Goal: Navigation & Orientation: Find specific page/section

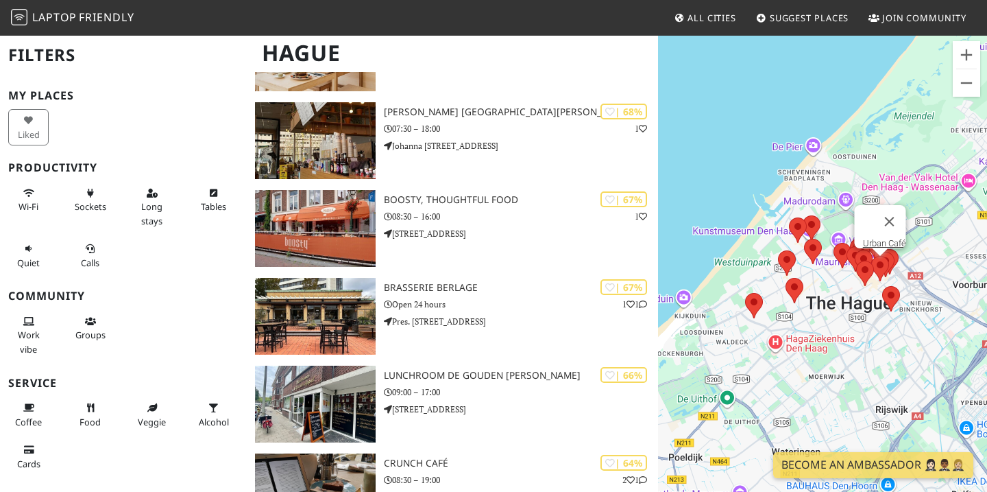
scroll to position [81, 0]
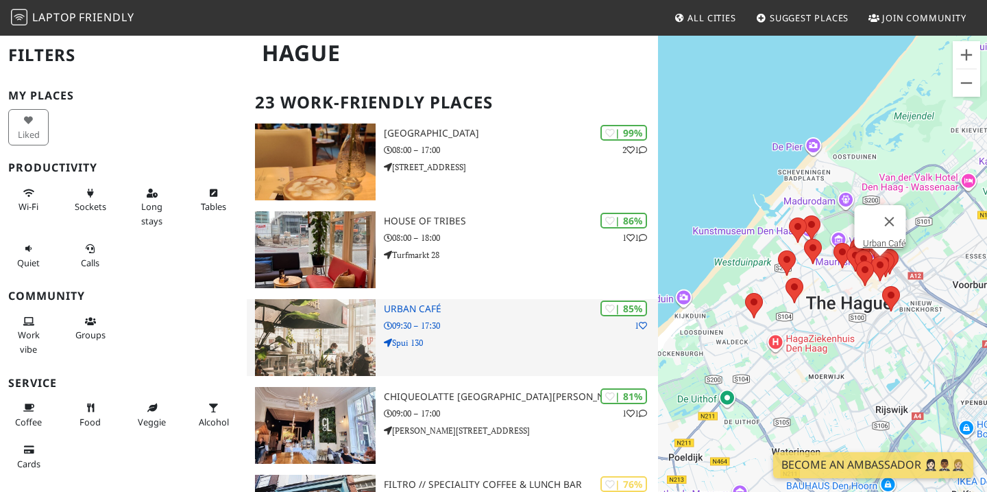
click at [420, 307] on h3 "Urban Café" at bounding box center [521, 309] width 274 height 12
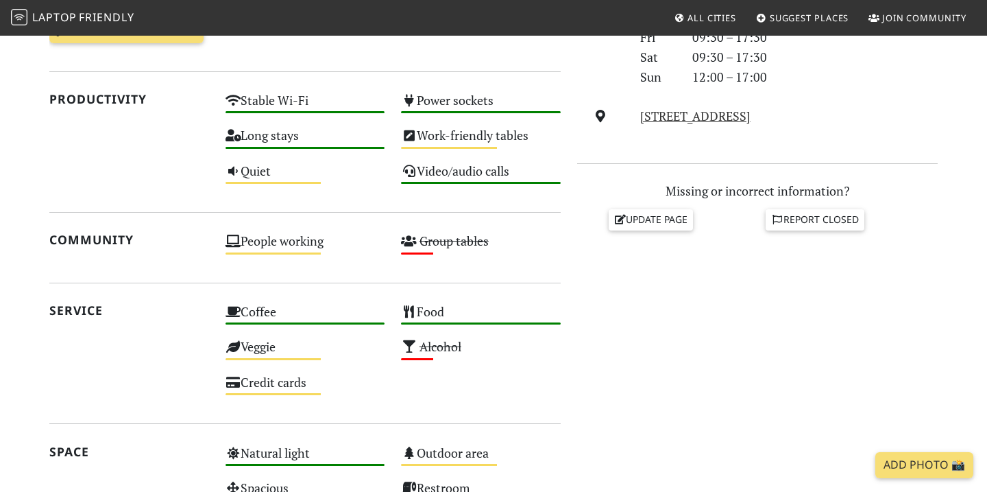
scroll to position [459, 0]
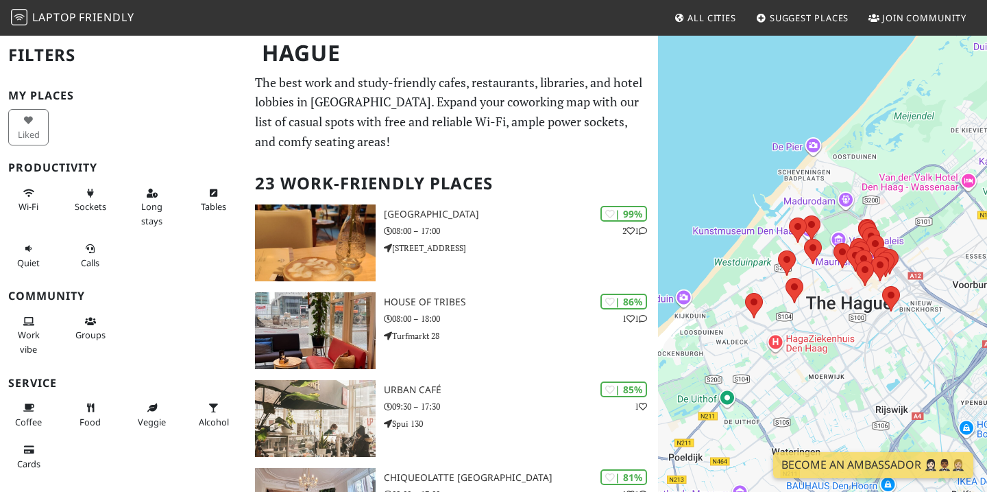
scroll to position [81, 0]
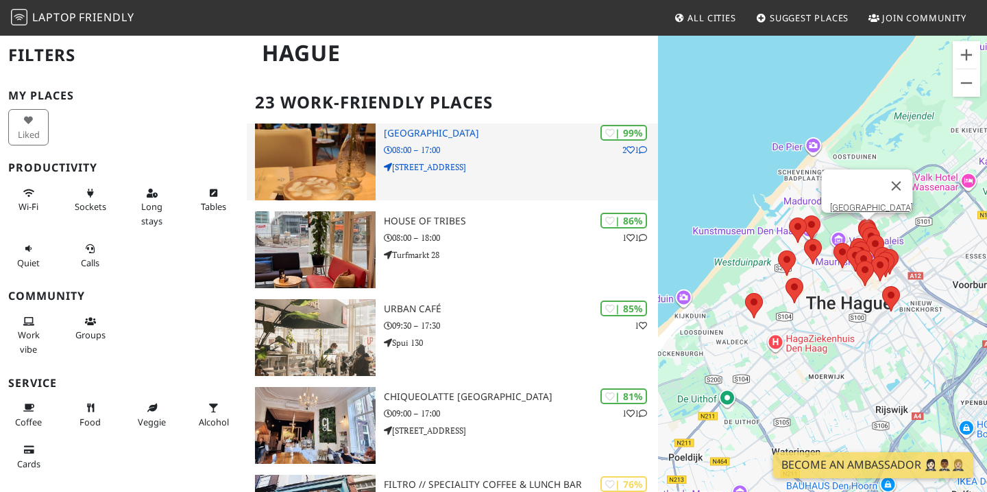
click at [510, 178] on div "| 99% 2 1 Barista Cafe Frederikstraat 08:00 – 17:00 Frederikstraat 66" at bounding box center [521, 161] width 274 height 77
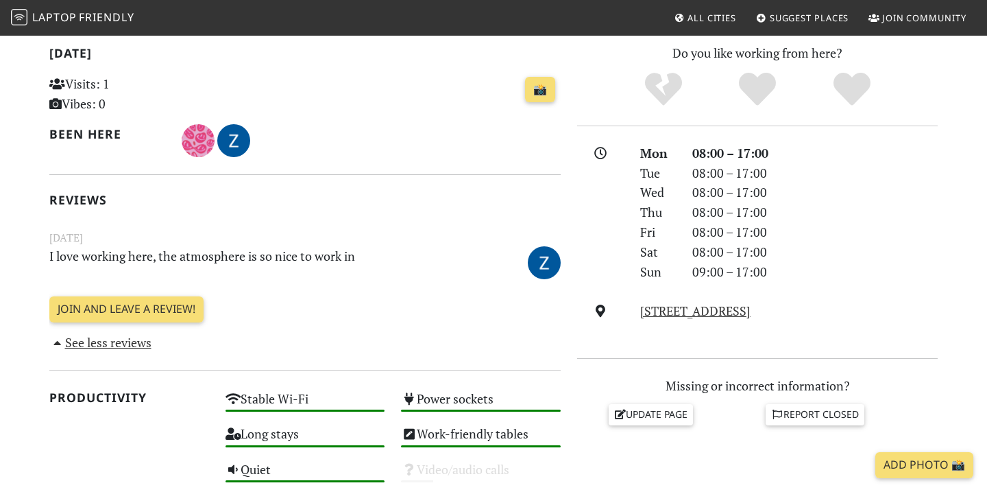
scroll to position [178, 0]
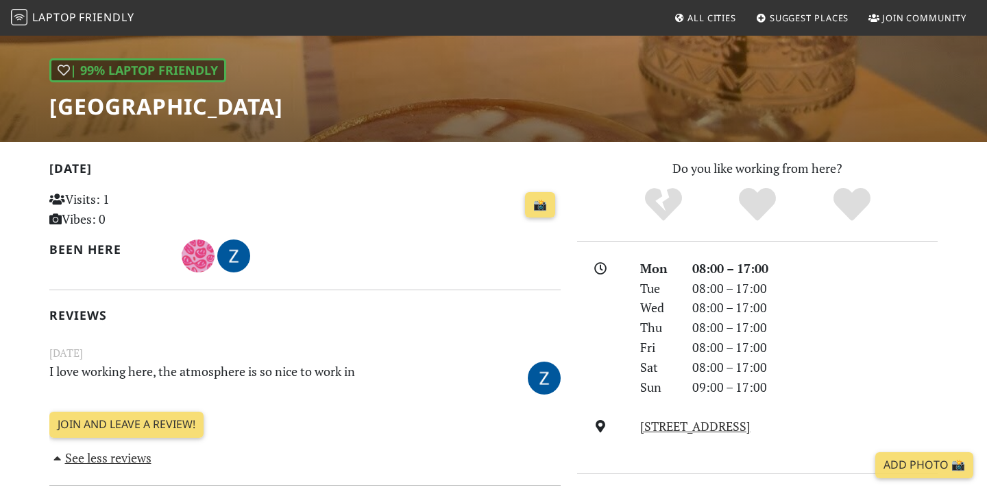
click at [184, 104] on h1 "[GEOGRAPHIC_DATA]" at bounding box center [166, 106] width 234 height 26
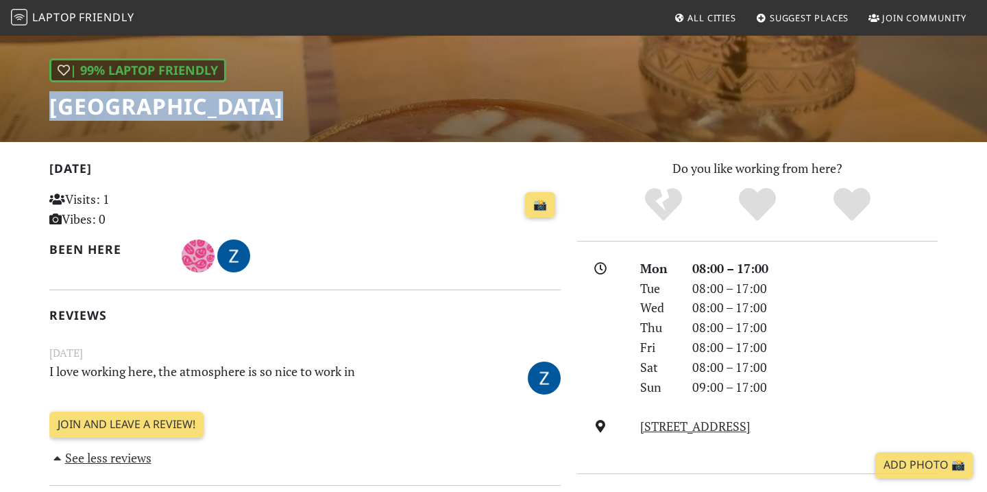
click at [184, 104] on h1 "[GEOGRAPHIC_DATA]" at bounding box center [166, 106] width 234 height 26
copy div "[GEOGRAPHIC_DATA]"
